Goal: Check status: Check status

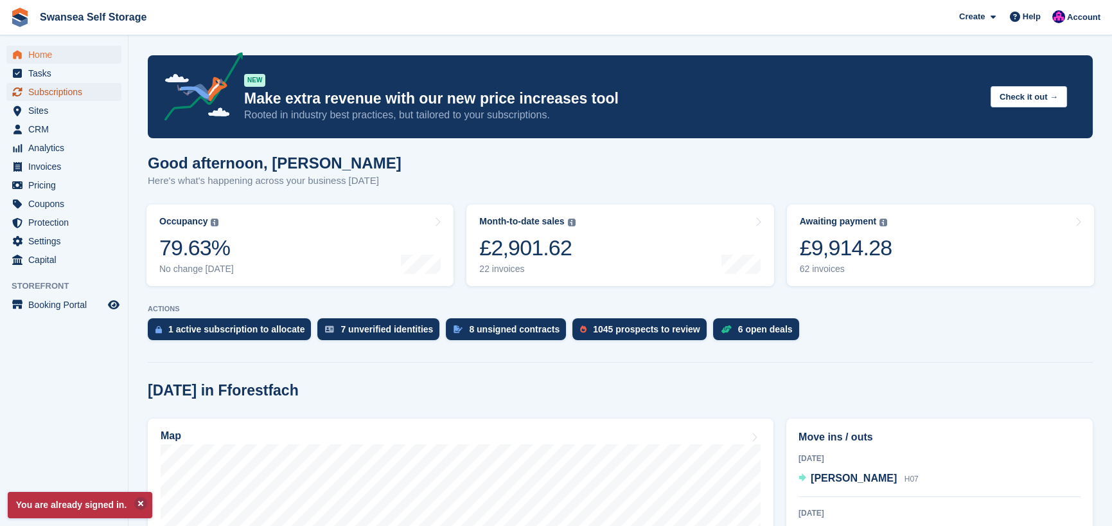
click at [66, 91] on span "Subscriptions" at bounding box center [66, 92] width 77 height 18
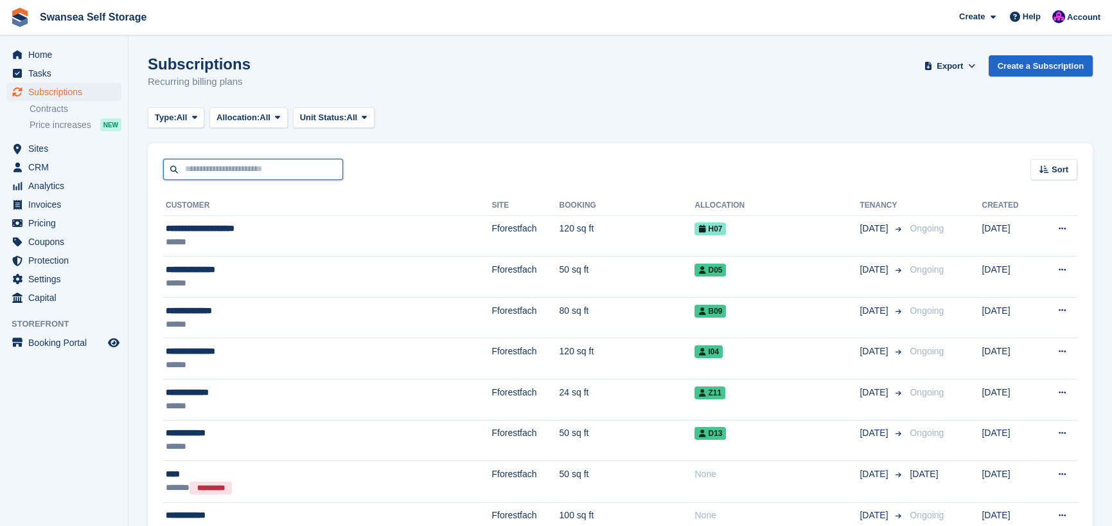
click at [219, 173] on input "text" at bounding box center [253, 169] width 180 height 21
type input "****"
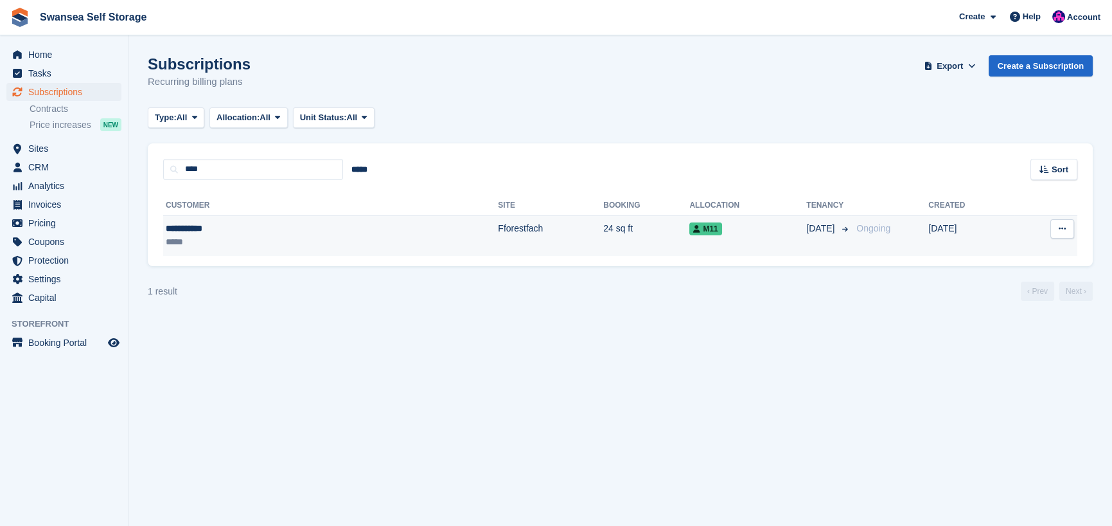
click at [498, 233] on td "Fforestfach" at bounding box center [550, 235] width 105 height 40
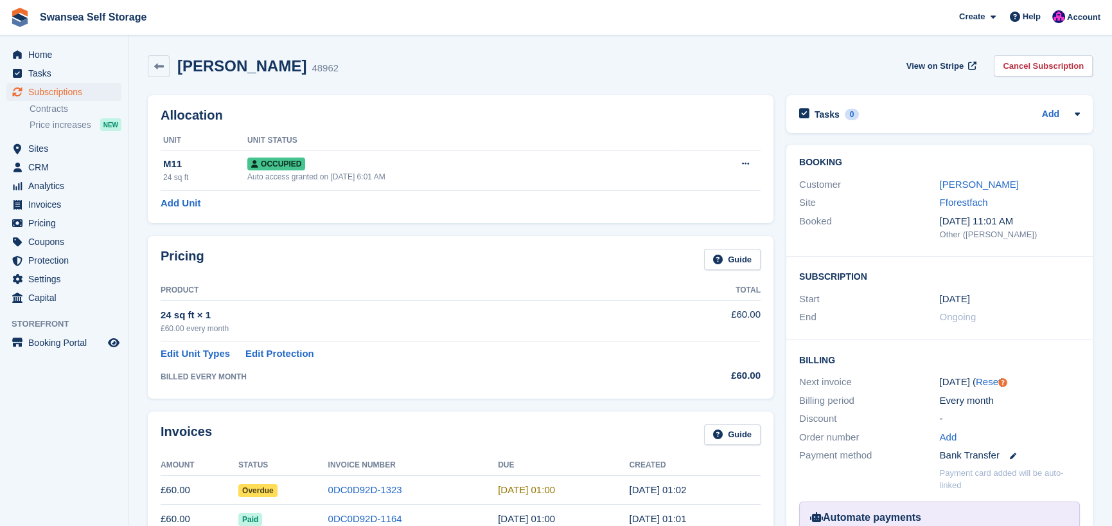
drag, startPoint x: 341, startPoint y: 489, endPoint x: 392, endPoint y: 378, distance: 121.9
click at [341, 487] on link "0DC0D92D-1323" at bounding box center [365, 489] width 74 height 11
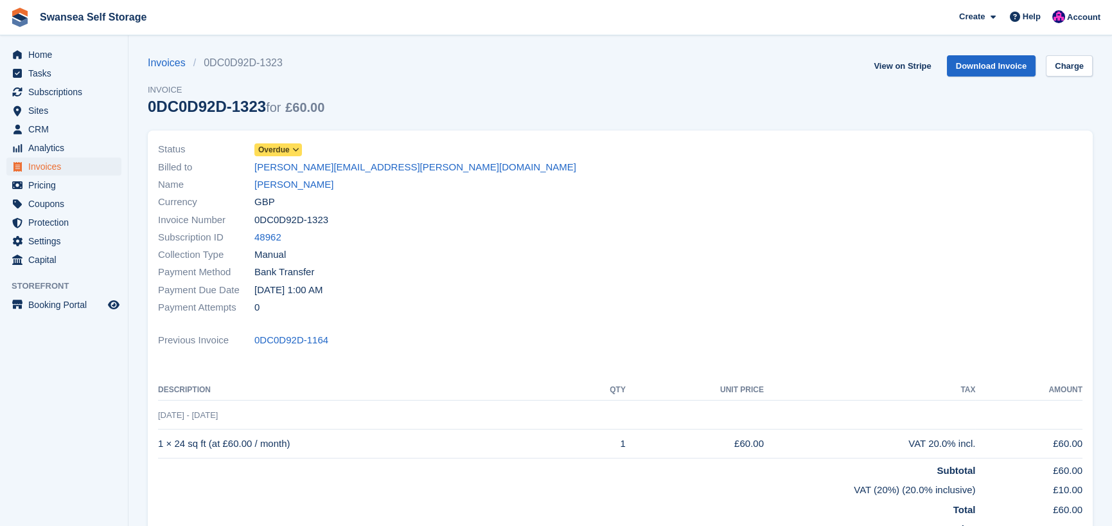
click at [285, 147] on span "Overdue" at bounding box center [273, 150] width 31 height 12
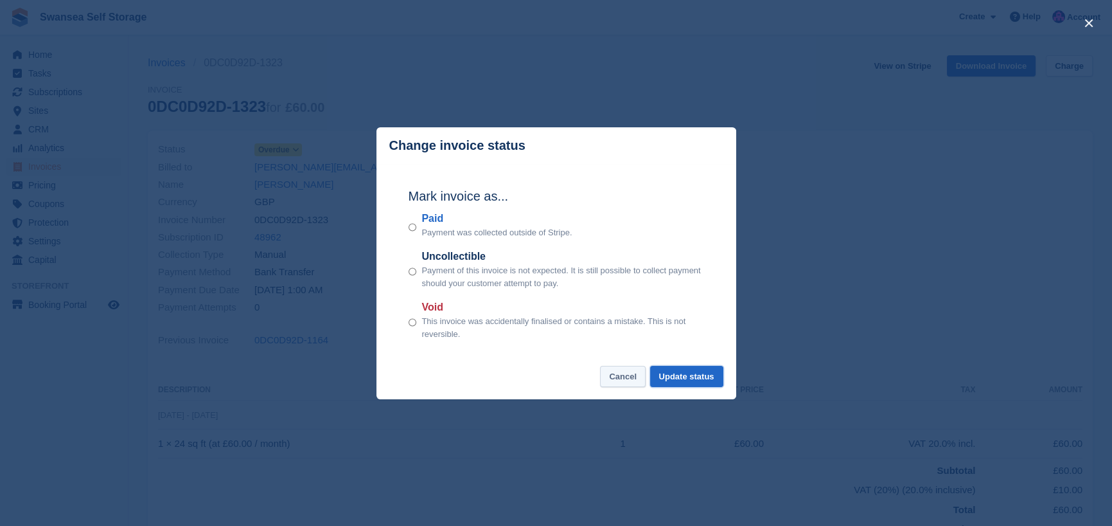
drag, startPoint x: 673, startPoint y: 370, endPoint x: 623, endPoint y: 380, distance: 51.7
click at [671, 371] on button "Update status" at bounding box center [686, 376] width 73 height 21
